Goal: Task Accomplishment & Management: Complete application form

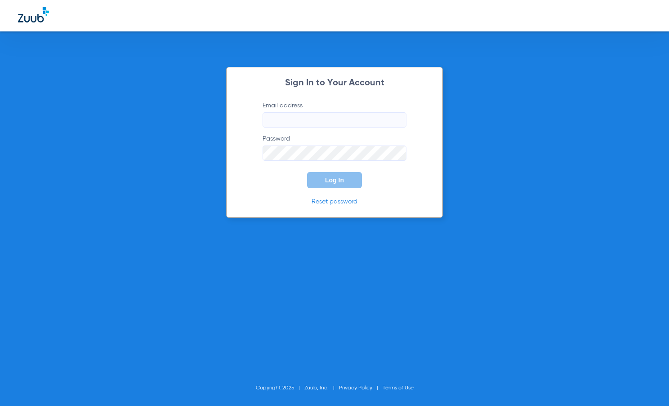
type input "mersiandental@gmail.com"
click at [115, 114] on div "Sign In to Your Account Email address mersiandental@gmail.com Password Log In R…" at bounding box center [334, 203] width 669 height 406
click at [330, 126] on input "mersiandental@gmail.com" at bounding box center [335, 119] width 144 height 15
click at [330, 125] on input "mersiandental@gmail.com" at bounding box center [335, 119] width 144 height 15
click at [322, 82] on h2 "Sign In to Your Account" at bounding box center [334, 83] width 171 height 9
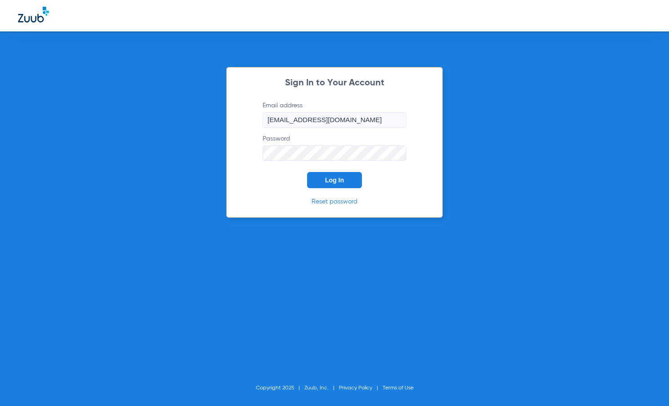
click at [325, 178] on span "Log In" at bounding box center [334, 180] width 19 height 7
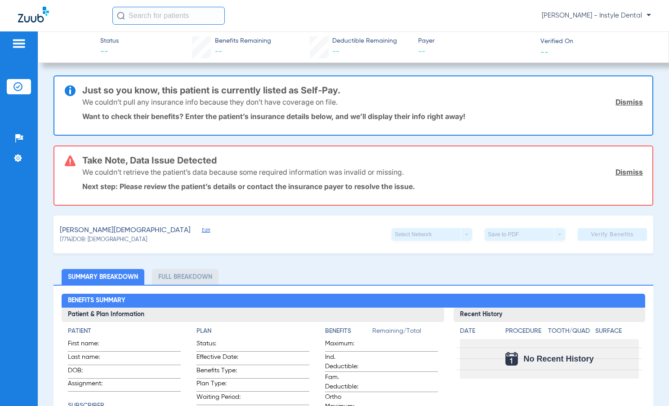
click at [615, 172] on link "Dismiss" at bounding box center [628, 172] width 27 height 9
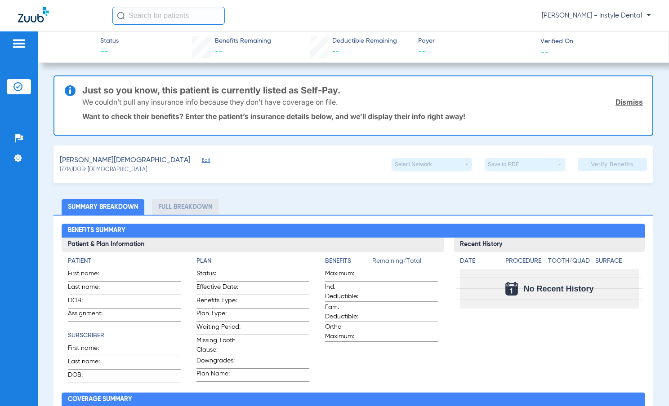
click at [615, 102] on link "Dismiss" at bounding box center [628, 102] width 27 height 9
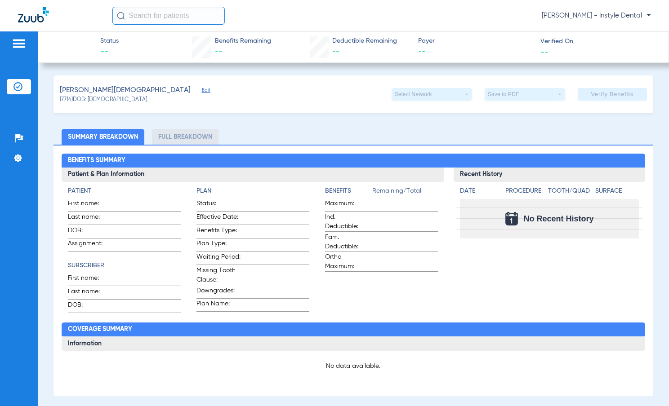
click at [202, 91] on span "Edit" at bounding box center [206, 91] width 8 height 9
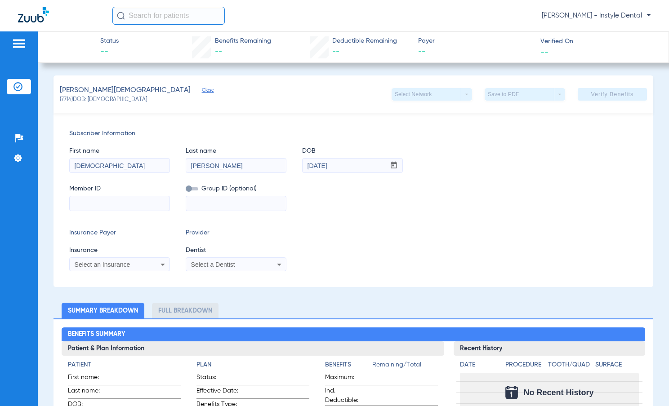
click at [95, 202] on input at bounding box center [120, 203] width 100 height 14
type input "730325178"
click at [153, 260] on div "Select an Insurance" at bounding box center [120, 264] width 100 height 11
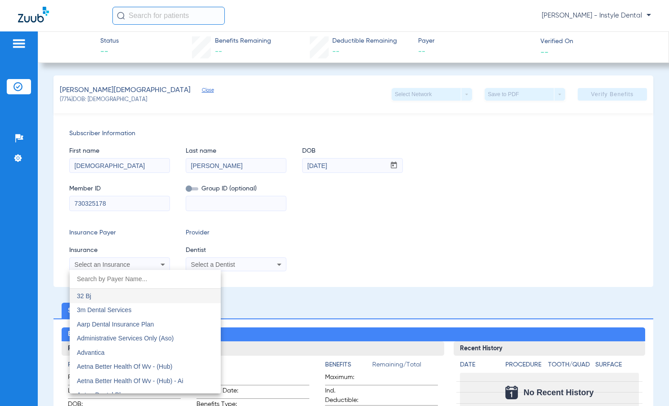
click at [162, 266] on div at bounding box center [334, 203] width 669 height 406
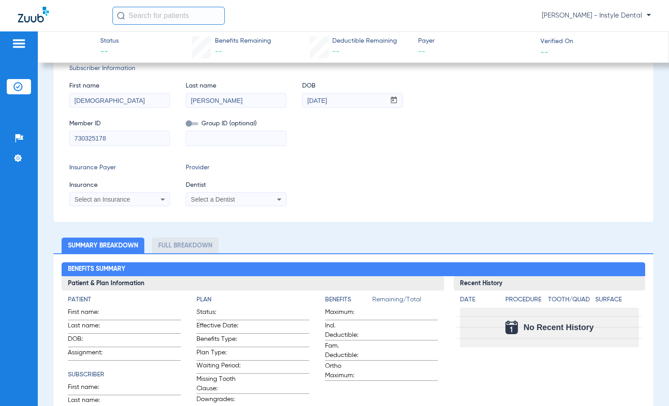
scroll to position [90, 0]
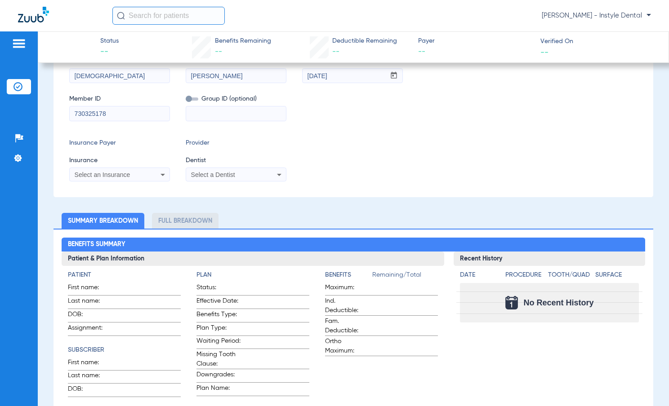
click at [149, 177] on div "Select an Insurance" at bounding box center [120, 174] width 100 height 11
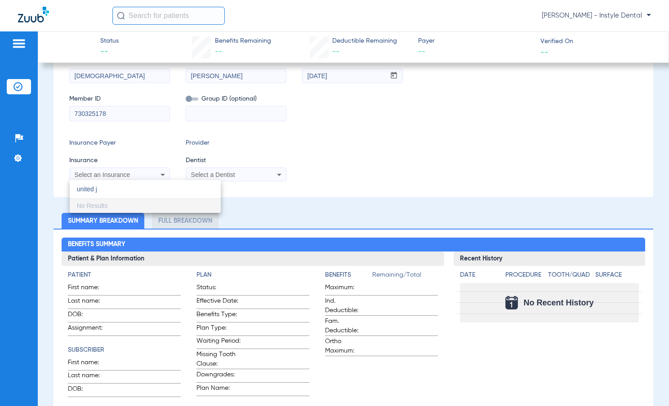
scroll to position [0, 0]
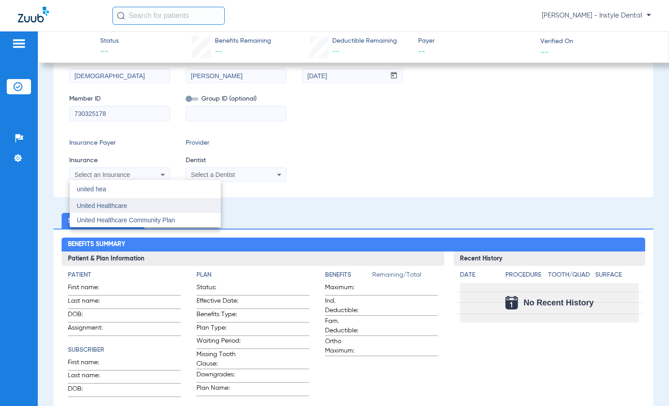
type input "united hea"
click at [138, 205] on mat-option "United Healthcare" at bounding box center [145, 206] width 151 height 14
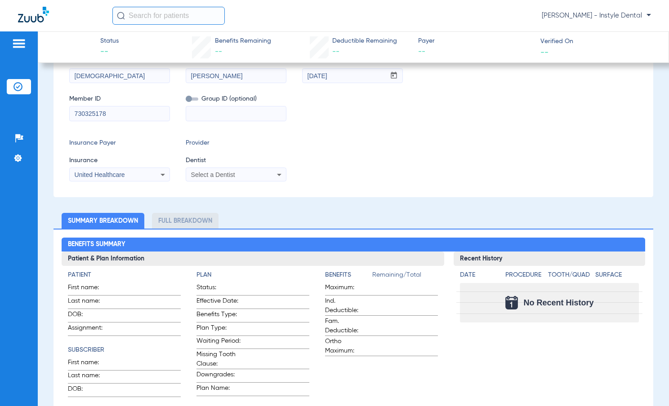
click at [199, 170] on div "Select a Dentist" at bounding box center [236, 174] width 100 height 11
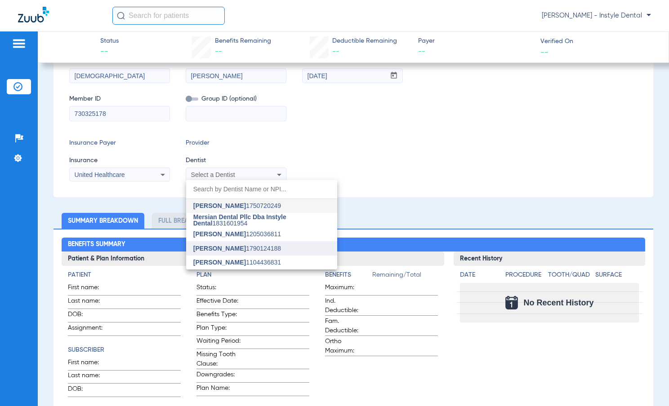
click at [253, 254] on mat-option "[PERSON_NAME] 1790124188" at bounding box center [261, 248] width 151 height 14
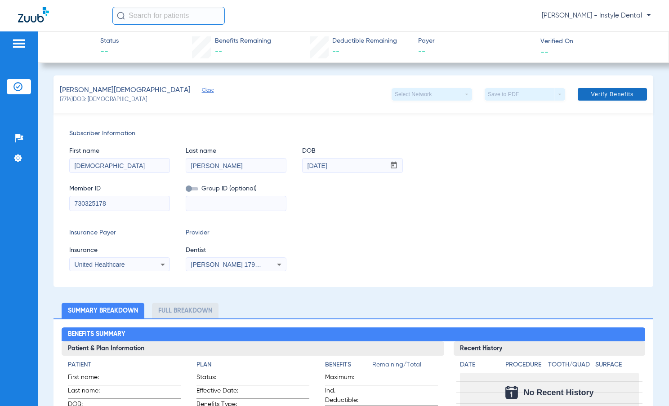
click at [591, 92] on span "Verify Benefits" at bounding box center [612, 94] width 43 height 7
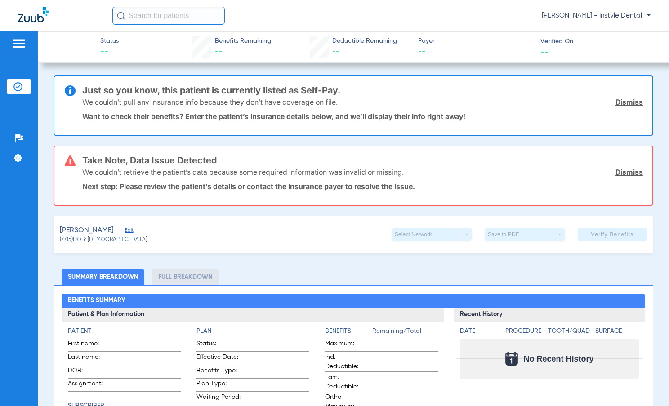
click at [630, 101] on link "Dismiss" at bounding box center [628, 102] width 27 height 9
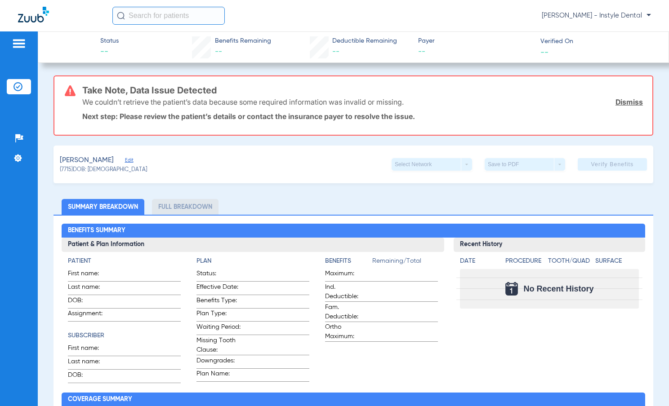
click at [630, 101] on link "Dismiss" at bounding box center [628, 102] width 27 height 9
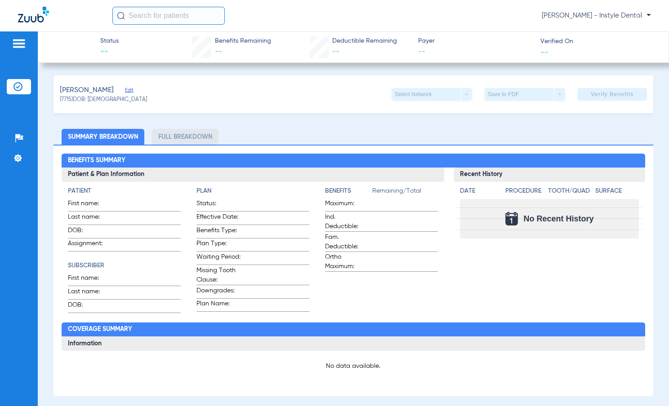
click at [133, 90] on span "Edit" at bounding box center [129, 91] width 8 height 9
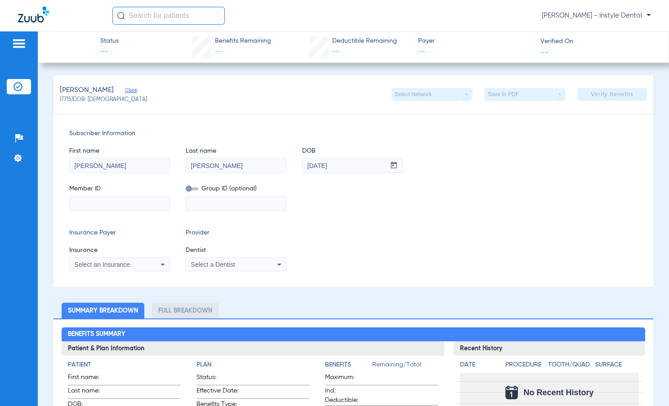
click at [132, 168] on input "[PERSON_NAME]" at bounding box center [120, 166] width 100 height 14
click at [132, 204] on input at bounding box center [120, 203] width 100 height 14
type input "713138258"
click at [157, 266] on icon at bounding box center [162, 264] width 11 height 11
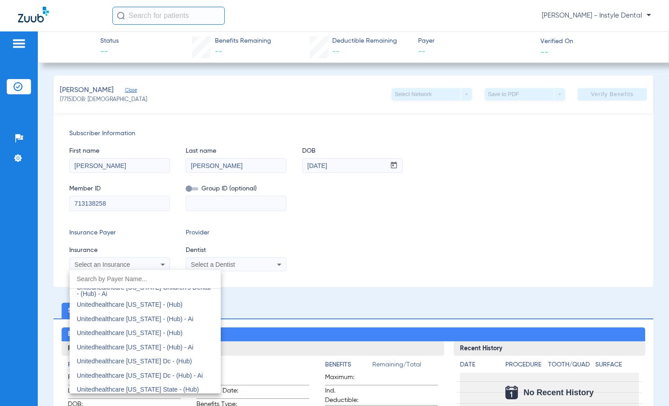
scroll to position [6488, 0]
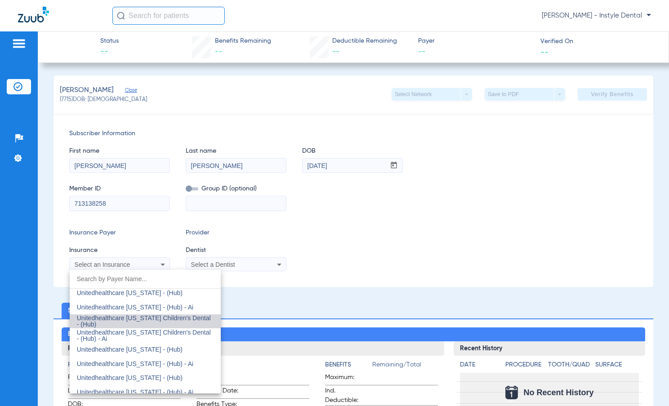
click at [150, 320] on span "Unitedhealthcare [US_STATE] Children's Dental - (Hub)" at bounding box center [144, 321] width 134 height 13
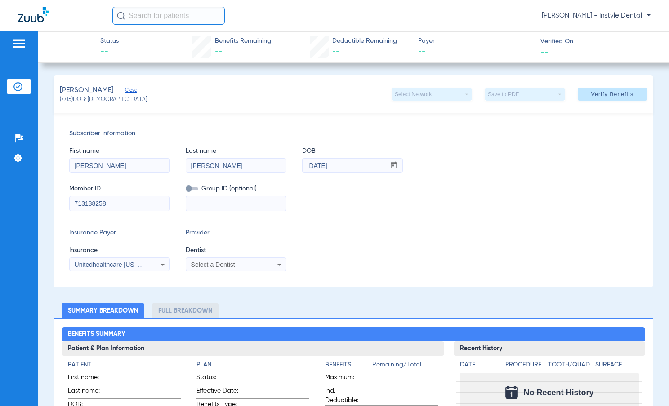
click at [218, 267] on span "Select a Dentist" at bounding box center [213, 264] width 44 height 7
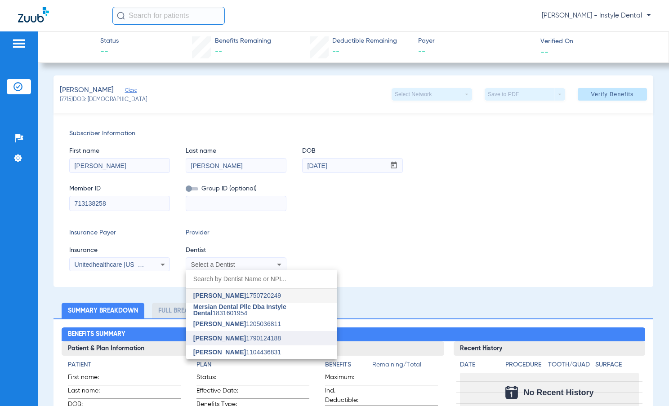
click at [232, 332] on mat-option "[PERSON_NAME] 1790124188" at bounding box center [261, 338] width 151 height 14
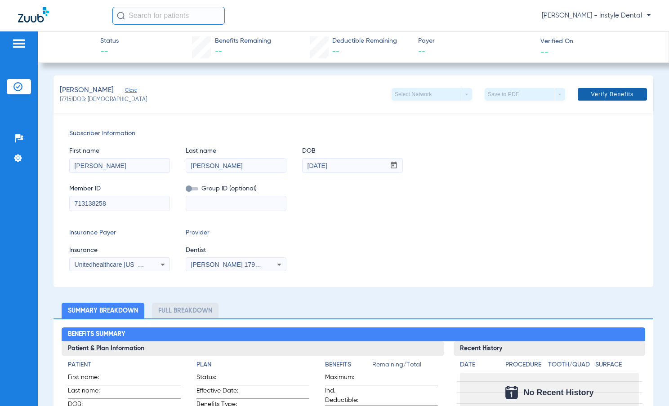
click at [601, 97] on span "Verify Benefits" at bounding box center [612, 94] width 43 height 7
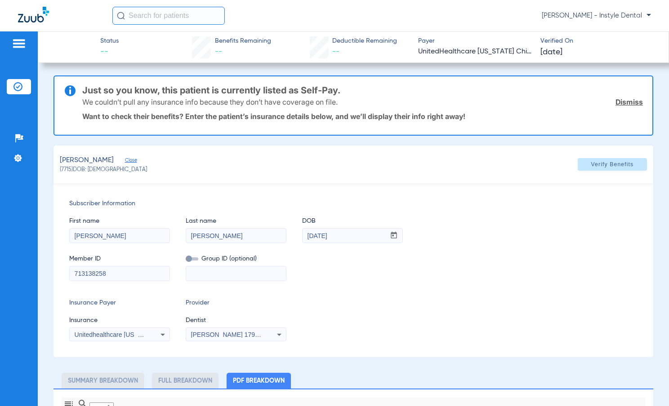
type input "0"
select select "page-width"
type input "1"
